Goal: Information Seeking & Learning: Learn about a topic

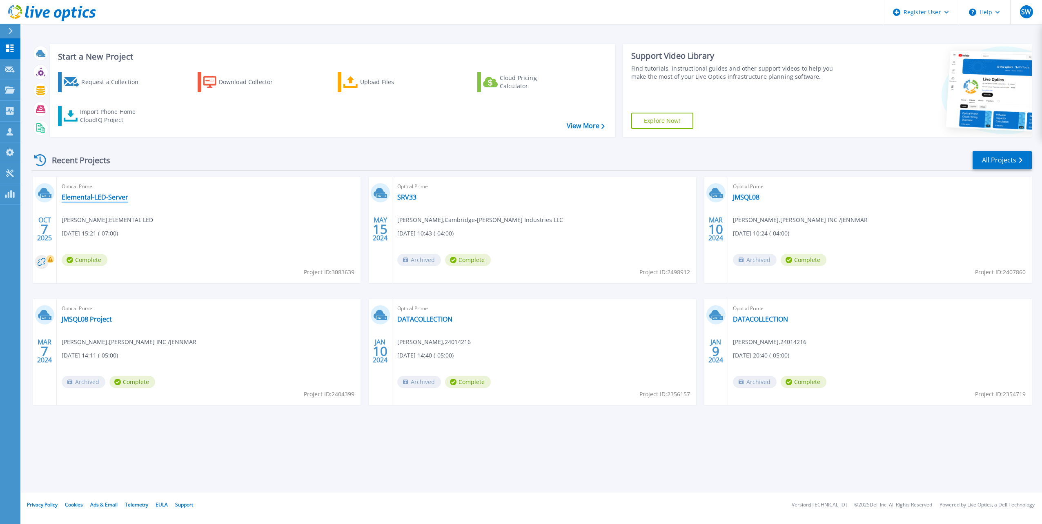
click at [103, 200] on link "Elemental-LED-Server" at bounding box center [95, 197] width 67 height 8
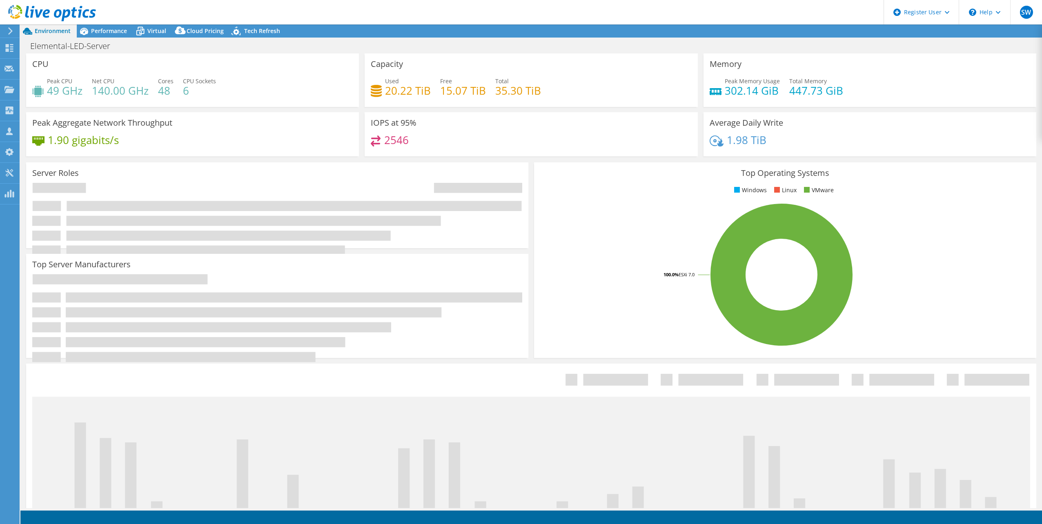
select select "USD"
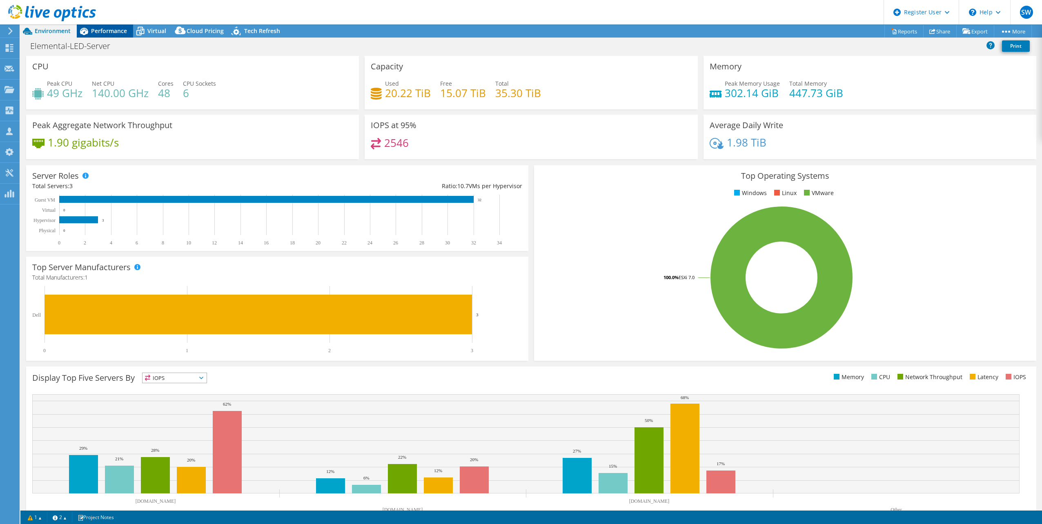
click at [111, 30] on span "Performance" at bounding box center [109, 31] width 36 height 8
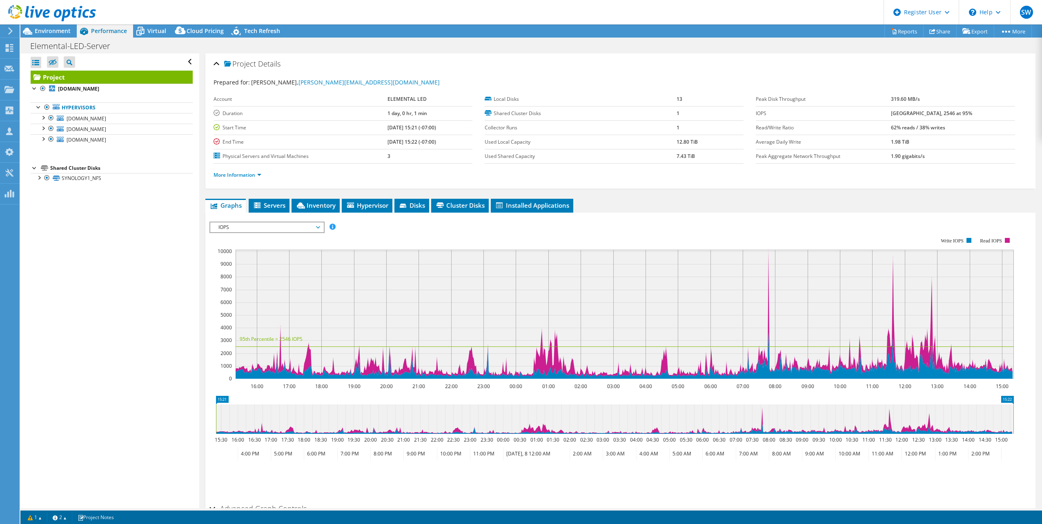
click at [309, 221] on div "IOPS Disk Throughput IO Size Latency Queue Depth CPU Percentage Memory Page Fau…" at bounding box center [620, 359] width 822 height 283
click at [319, 229] on span "IOPS" at bounding box center [266, 228] width 105 height 10
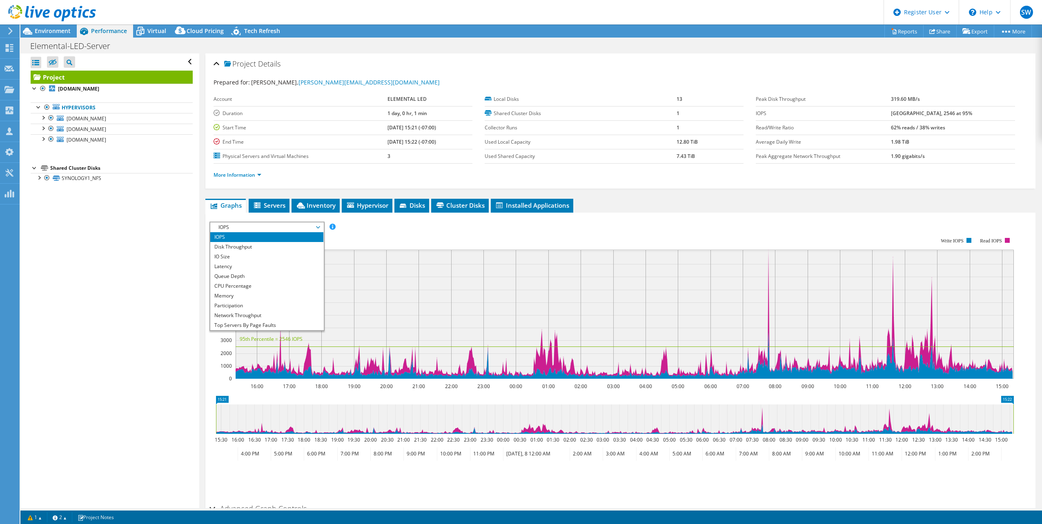
click at [402, 230] on rect at bounding box center [611, 308] width 804 height 163
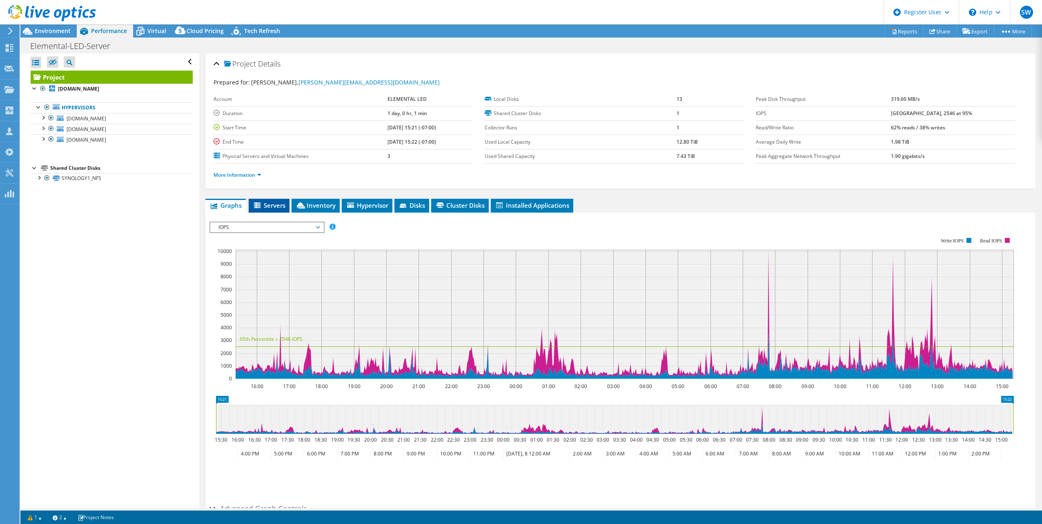
click at [255, 207] on icon at bounding box center [258, 206] width 8 height 7
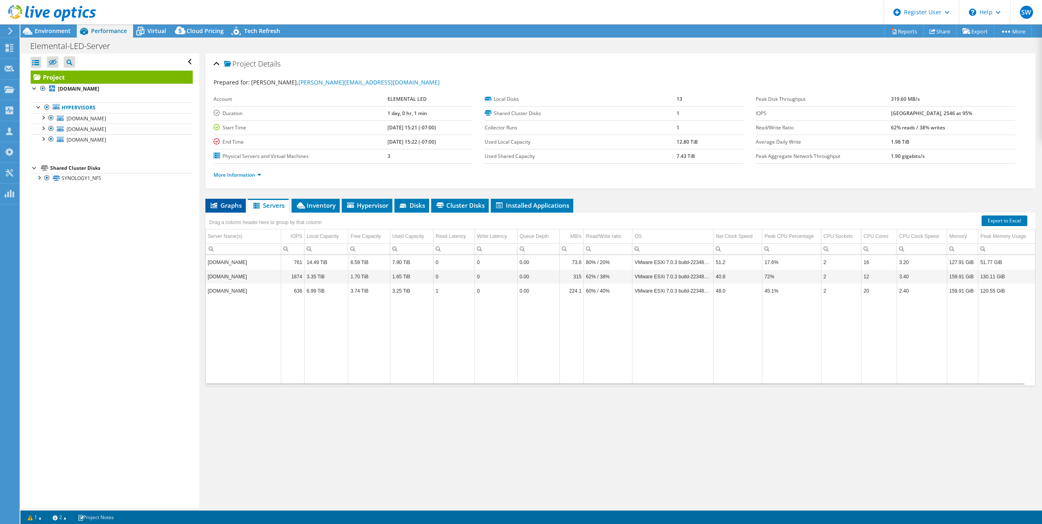
click at [218, 211] on li "Graphs" at bounding box center [225, 206] width 40 height 14
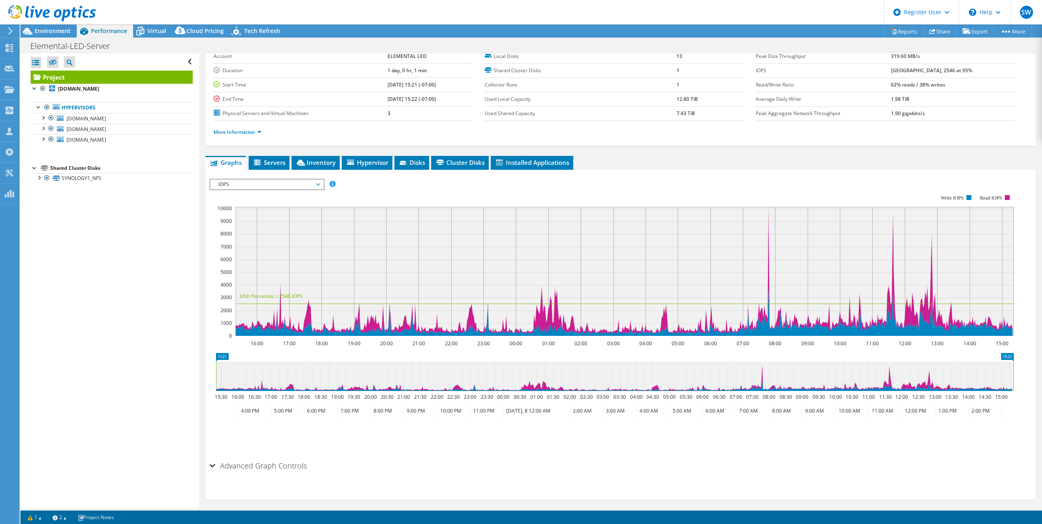
scroll to position [49, 0]
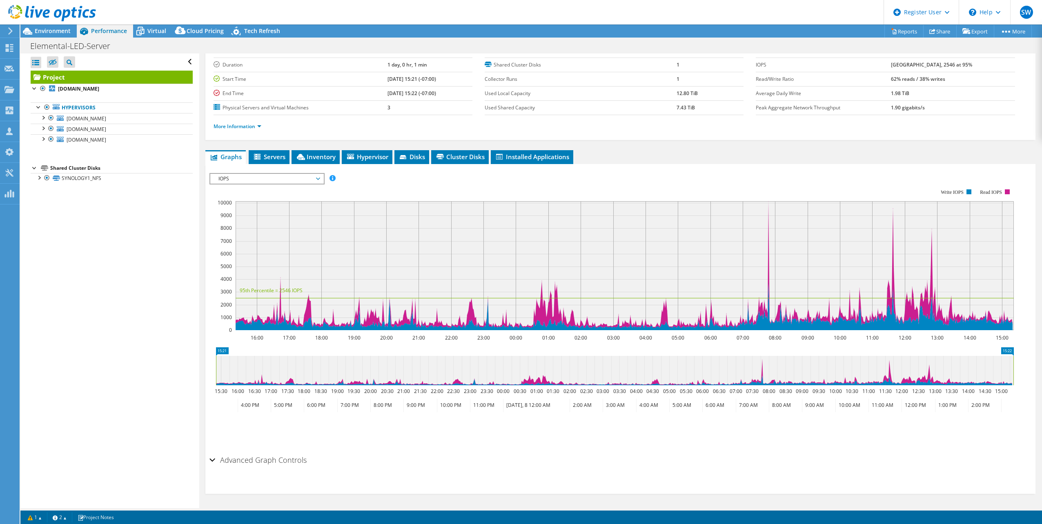
click at [316, 179] on span "IOPS" at bounding box center [266, 179] width 105 height 10
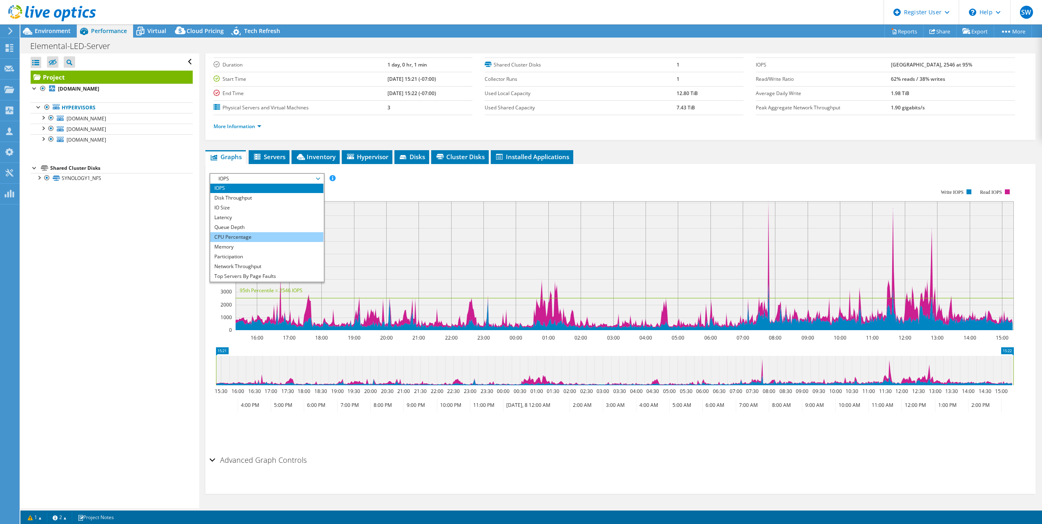
scroll to position [29, 0]
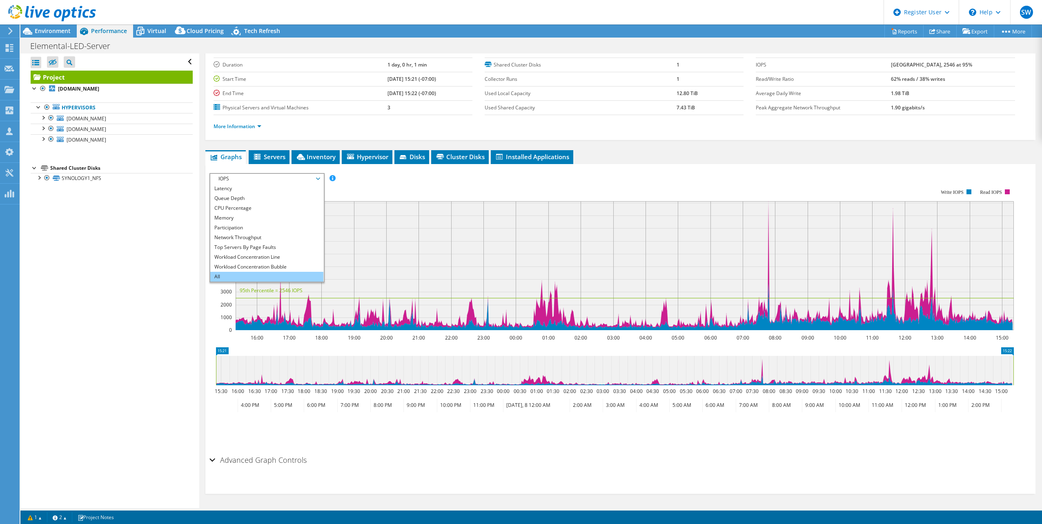
click at [217, 274] on li "All" at bounding box center [266, 277] width 113 height 10
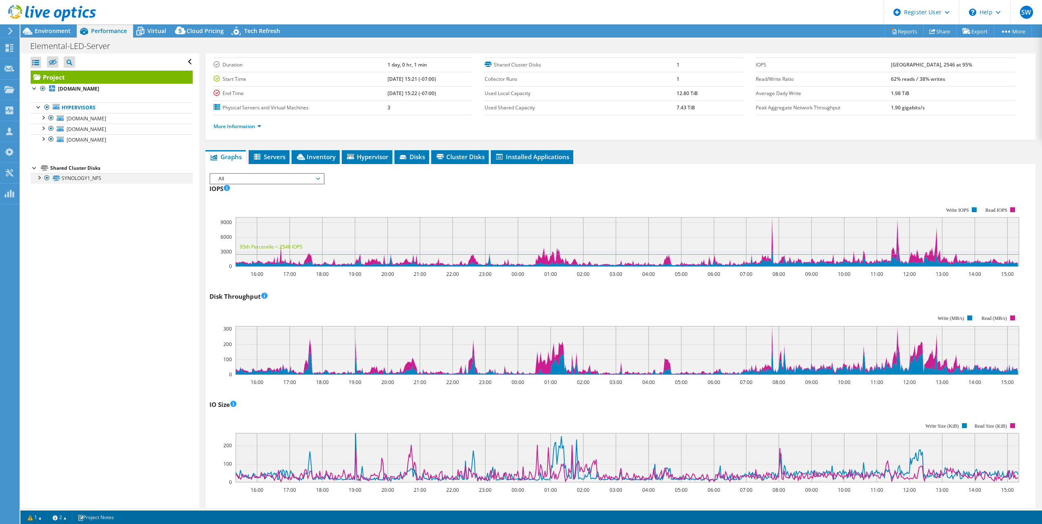
click at [39, 179] on div at bounding box center [39, 177] width 8 height 8
click at [48, 179] on div at bounding box center [47, 178] width 8 height 10
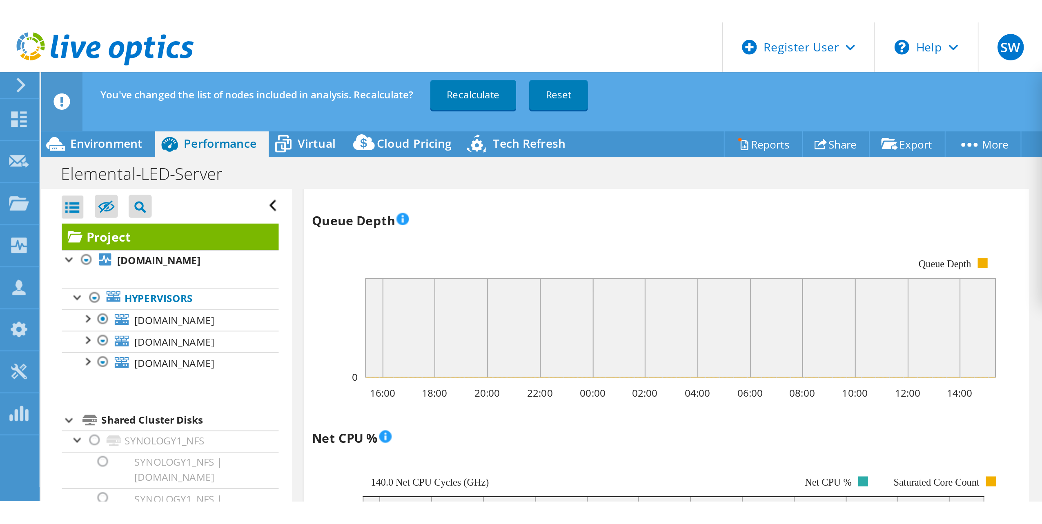
scroll to position [574, 0]
